Goal: Navigation & Orientation: Find specific page/section

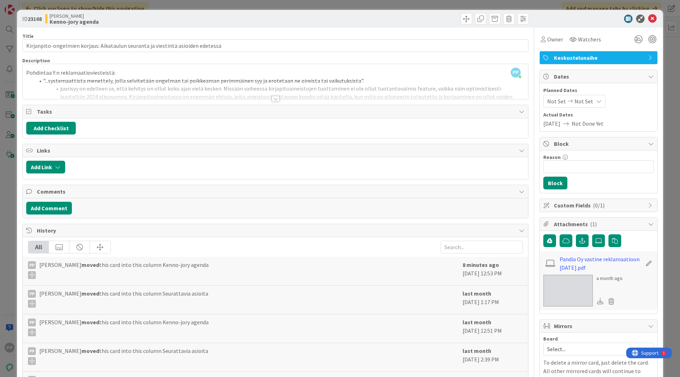
click at [11, 200] on div "ID 23168 [PERSON_NAME]-jory agenda Title 80 / 128 Kirjanpito-ongelmien korjaus:…" at bounding box center [340, 188] width 680 height 377
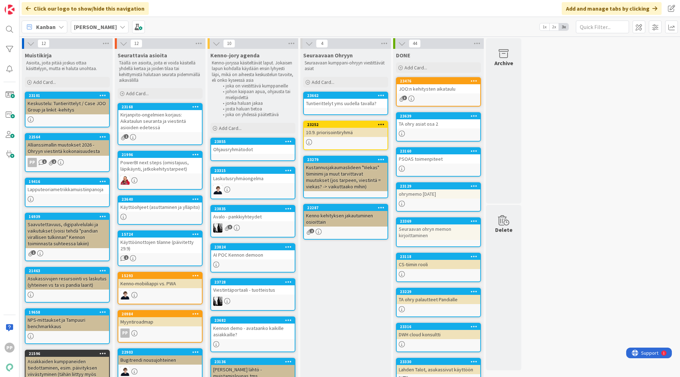
click at [251, 180] on div "Laskutusryhmäongelma" at bounding box center [253, 178] width 84 height 9
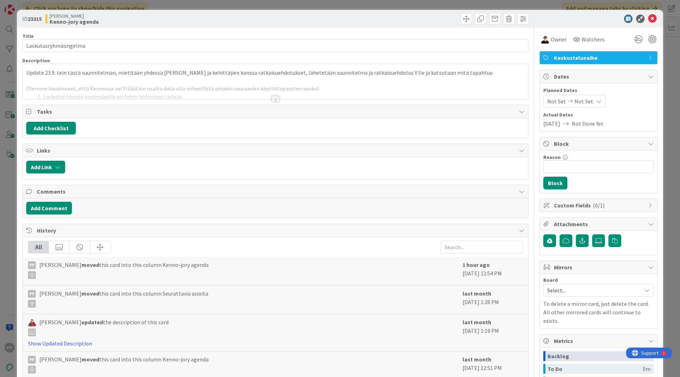
click at [202, 90] on div at bounding box center [275, 90] width 505 height 18
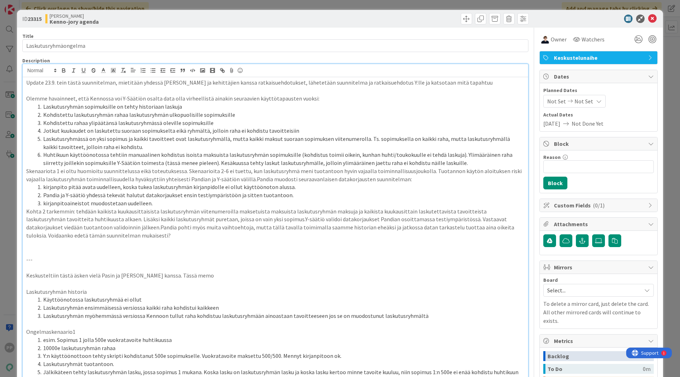
click at [7, 75] on div "ID 23315 [PERSON_NAME]-jory agenda Title 20 / 128 Laskutusryhmäongelma Descript…" at bounding box center [340, 188] width 680 height 377
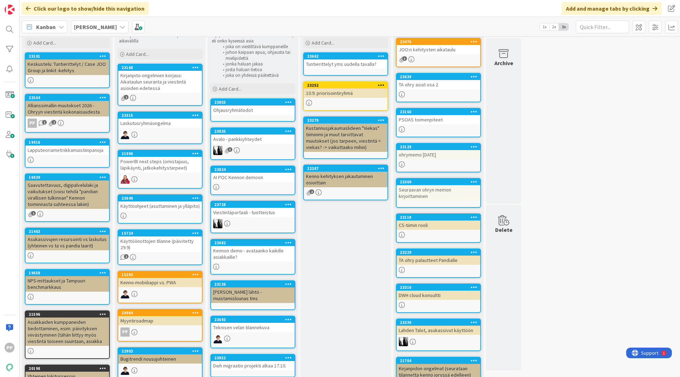
scroll to position [39, 0]
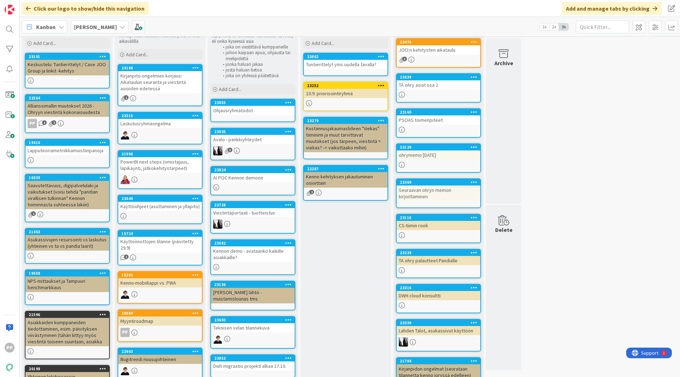
click at [240, 140] on div "Avalo - pankkiyhteydet" at bounding box center [253, 139] width 84 height 9
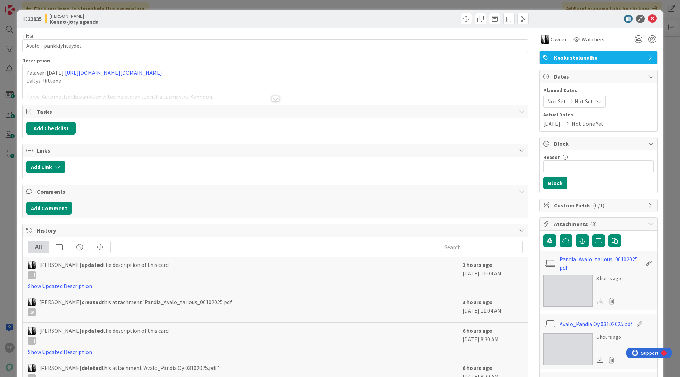
click at [158, 91] on div at bounding box center [275, 90] width 505 height 18
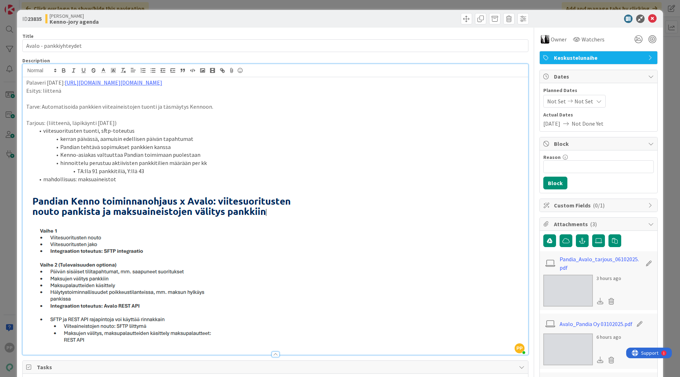
click at [29, 88] on p "Esitys: liittenä" at bounding box center [275, 91] width 498 height 8
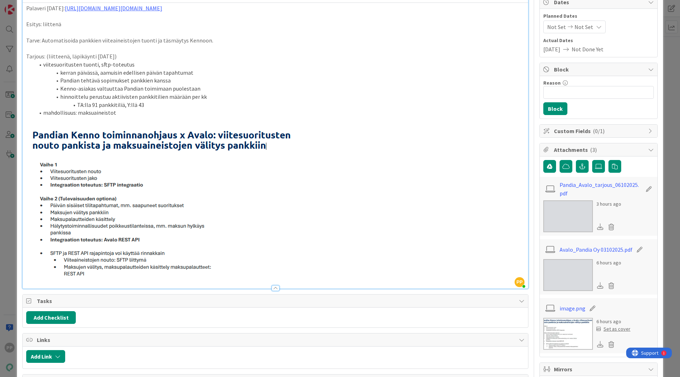
scroll to position [76, 0]
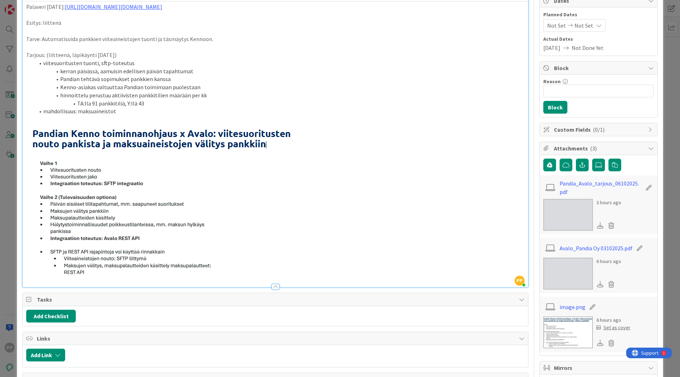
click at [318, 183] on p at bounding box center [275, 202] width 498 height 156
drag, startPoint x: 306, startPoint y: 189, endPoint x: 80, endPoint y: 200, distance: 226.1
click at [80, 200] on p at bounding box center [275, 202] width 498 height 156
click at [80, 200] on img at bounding box center [160, 202] width 269 height 156
click at [339, 201] on p at bounding box center [275, 202] width 498 height 156
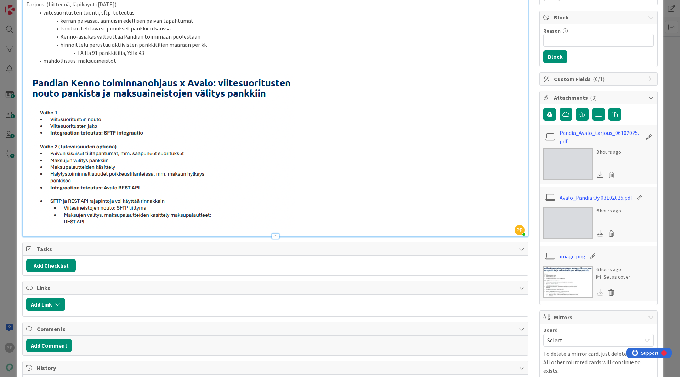
scroll to position [127, 0]
click at [136, 144] on img at bounding box center [160, 151] width 269 height 156
drag, startPoint x: 323, startPoint y: 159, endPoint x: 0, endPoint y: 162, distance: 323.2
click at [0, 162] on div "ID 23835 Kenno JoRy Kenno-jory agenda Title 22 / 128 Avalo - pankkiyhteydet Des…" at bounding box center [340, 188] width 680 height 377
click at [293, 187] on img at bounding box center [160, 151] width 269 height 156
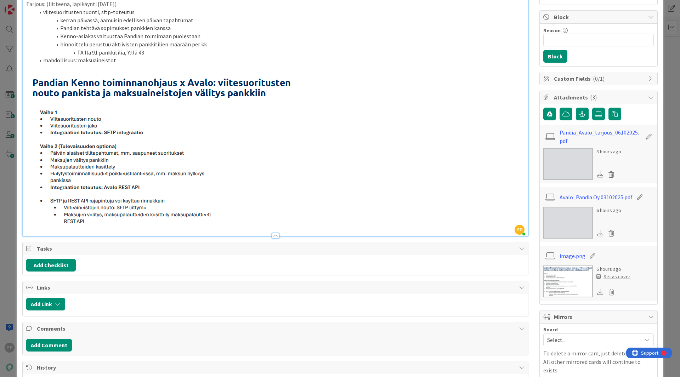
click at [336, 191] on p at bounding box center [275, 151] width 498 height 156
click at [13, 143] on div "ID 23835 Kenno JoRy Kenno-jory agenda Title 22 / 128 Avalo - pankkiyhteydet Des…" at bounding box center [340, 188] width 680 height 377
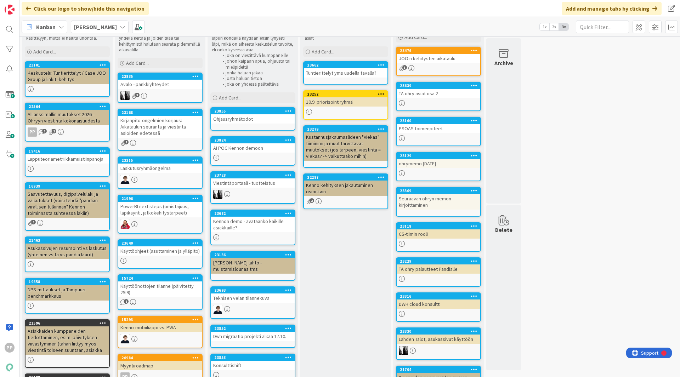
scroll to position [31, 0]
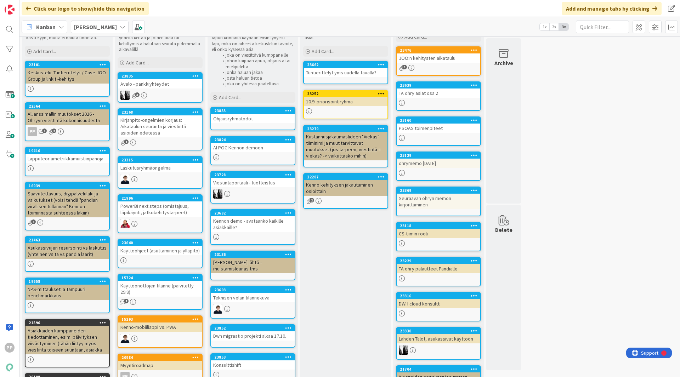
click at [262, 186] on div "Viestintäportaali - tuotteistus" at bounding box center [253, 182] width 84 height 9
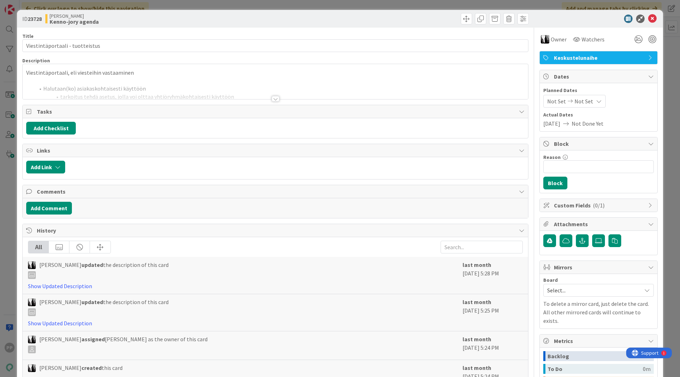
click at [143, 89] on div at bounding box center [275, 90] width 505 height 18
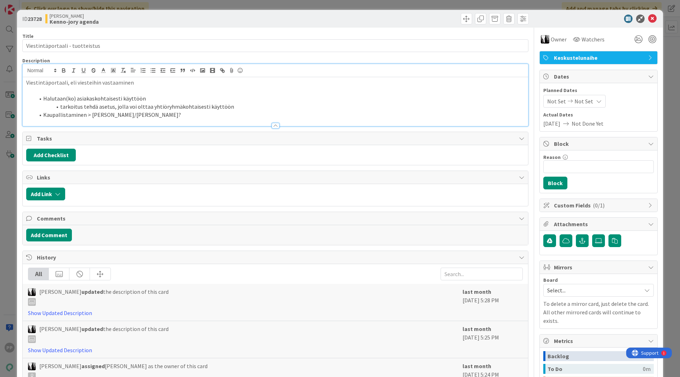
click at [150, 101] on li "Halutaan(ko) asiakaskohtaisesti käyttöön" at bounding box center [280, 99] width 490 height 8
click at [6, 71] on div "ID 23728 [PERSON_NAME]-jory agenda Title 31 / 128 Viestintäportaali - tuotteist…" at bounding box center [340, 188] width 680 height 377
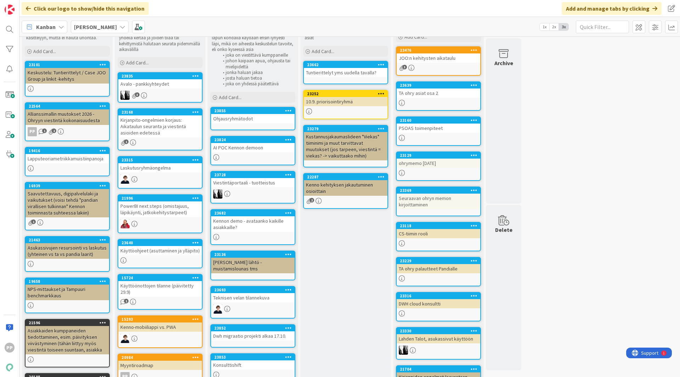
click at [338, 310] on div "Seuraavaan Ohryyn Seuraavaan kumppani-ohryyn viestittävät asiat Add Card... 236…" at bounding box center [345, 366] width 91 height 697
click at [328, 270] on div "Seuraavaan Ohryyn Seuraavaan kumppani-ohryyn viestittävät asiat Add Card... 236…" at bounding box center [345, 366] width 91 height 697
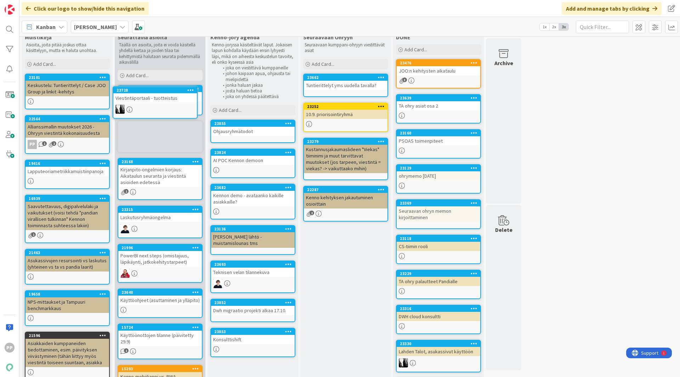
scroll to position [7, 0]
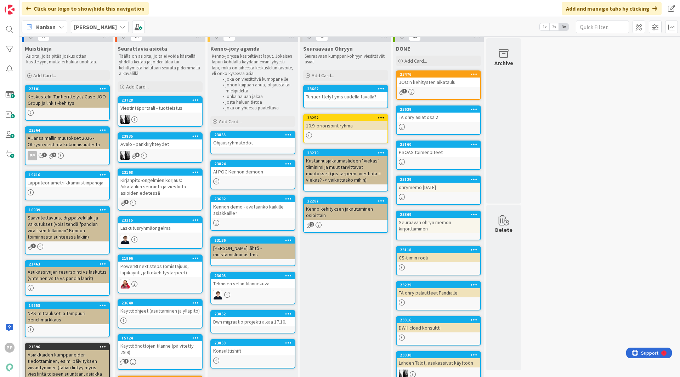
click at [248, 172] on div "AI POC Kennon demoon" at bounding box center [253, 171] width 84 height 9
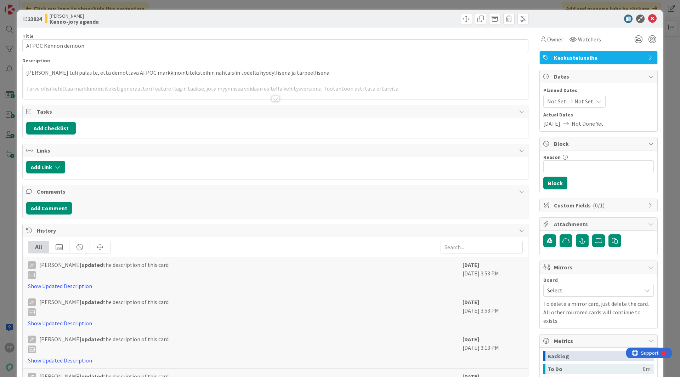
click at [151, 86] on div at bounding box center [275, 90] width 505 height 18
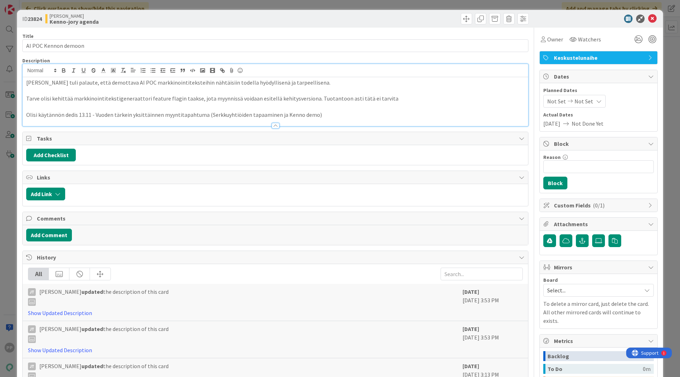
click at [155, 102] on p "Tarve olisi kehittää markkinointitekstigeneraattori feature flagin taakse, jota…" at bounding box center [275, 99] width 498 height 8
click at [331, 111] on p "Olisi käytännön dedis 13.11 - Vuoden tärkein yksittäinnen myyntitapahtuma (Serk…" at bounding box center [275, 115] width 498 height 8
click at [232, 112] on p "Olisi käytännön dedis 13.11 - Vuoden tärkein yksittäinnen myyntitapahtuma (Serk…" at bounding box center [275, 115] width 498 height 8
click at [2, 126] on div "ID 23824 [PERSON_NAME]-jory agenda Title 20 / 128 AI POC Kennon demoon Descript…" at bounding box center [340, 188] width 680 height 377
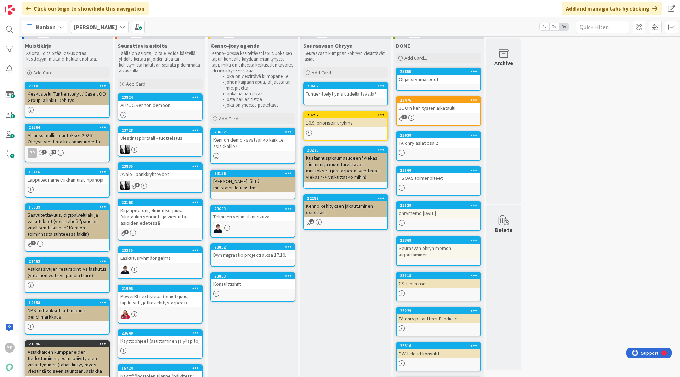
scroll to position [11, 0]
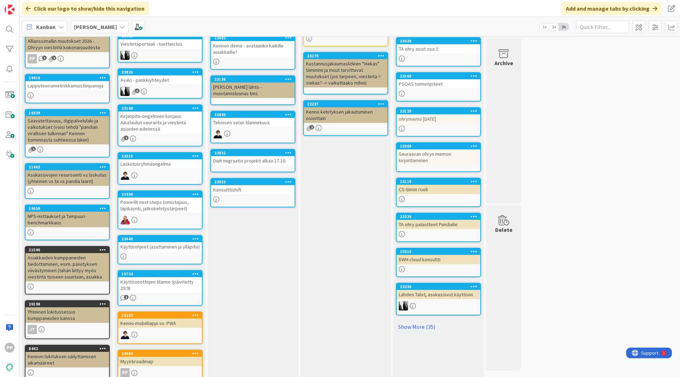
scroll to position [0, 0]
